Goal: Navigation & Orientation: Understand site structure

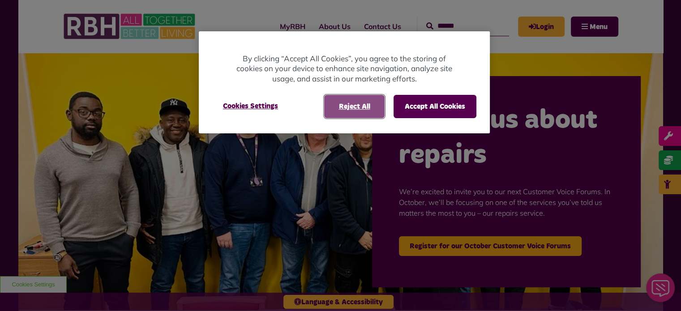
click at [367, 108] on button "Reject All" at bounding box center [354, 106] width 60 height 23
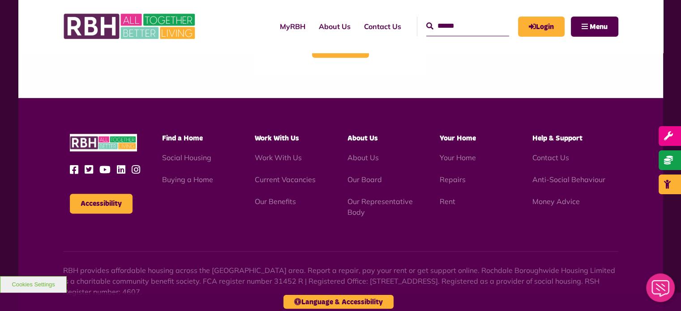
scroll to position [1078, 0]
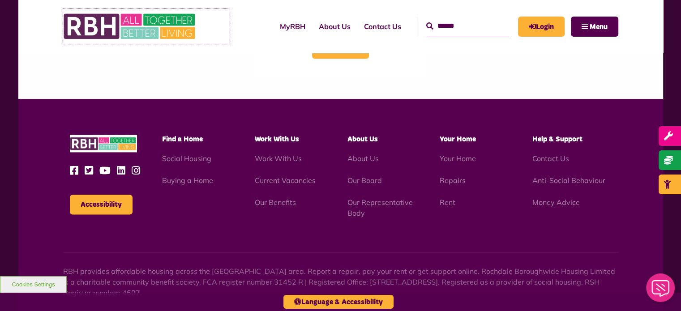
click at [128, 25] on img at bounding box center [130, 26] width 134 height 35
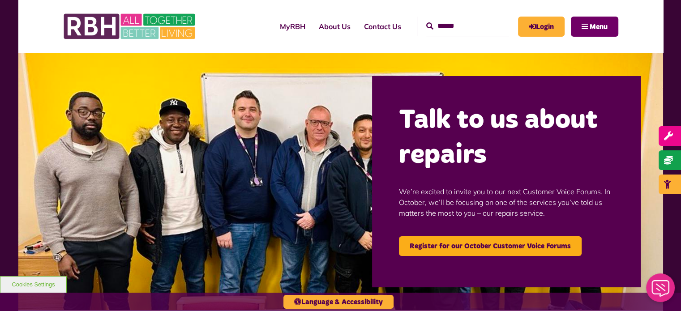
click at [597, 28] on span "Menu" at bounding box center [598, 26] width 18 height 7
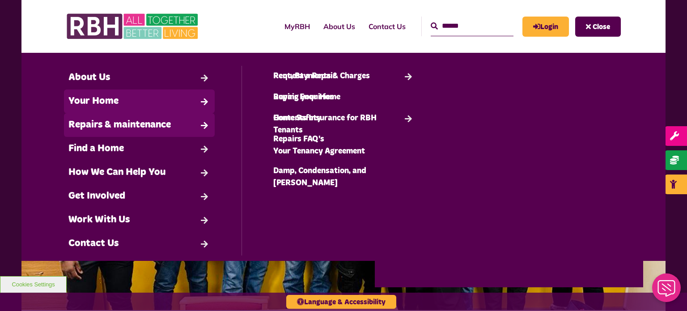
scroll to position [4, 0]
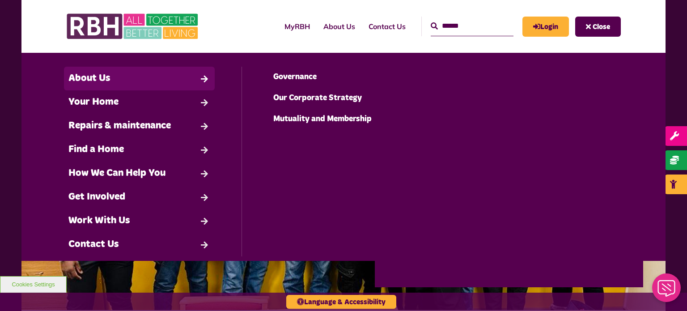
click at [183, 81] on link "About Us" at bounding box center [139, 79] width 151 height 24
